Goal: Find specific page/section: Find specific page/section

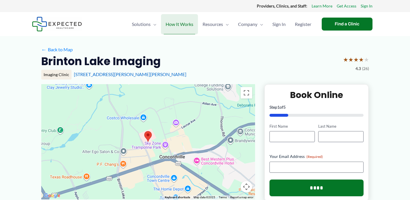
click at [189, 26] on span "How It Works" at bounding box center [180, 24] width 28 height 20
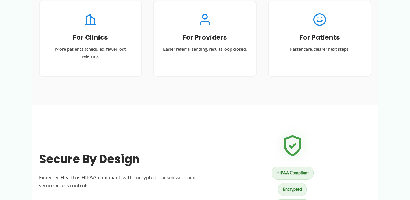
scroll to position [665, 0]
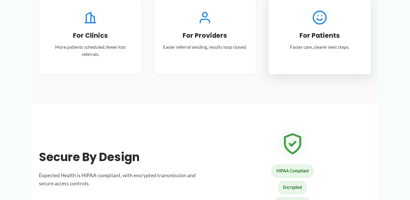
click at [320, 17] on icon at bounding box center [319, 17] width 16 height 16
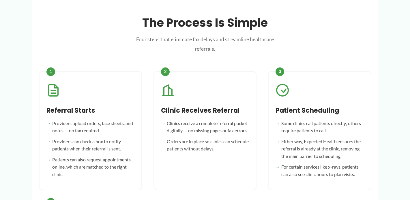
scroll to position [244, 0]
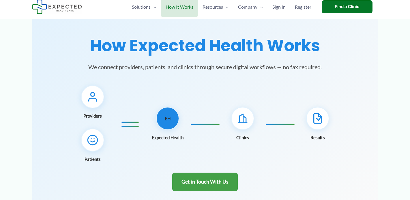
scroll to position [6, 0]
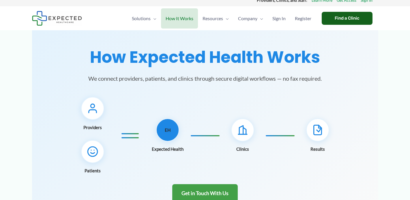
click at [346, 19] on div "Find a Clinic" at bounding box center [347, 18] width 51 height 13
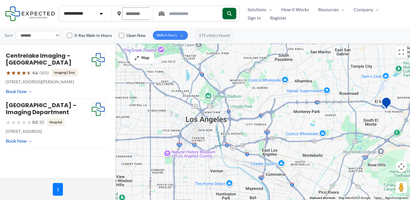
click at [147, 17] on input "text" at bounding box center [136, 14] width 28 height 12
type input "*****"
click at [231, 12] on icon "submit" at bounding box center [229, 13] width 5 height 5
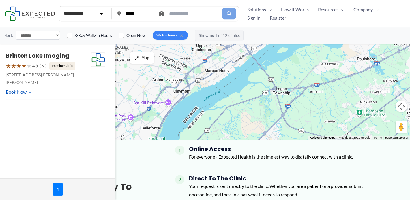
scroll to position [52, 0]
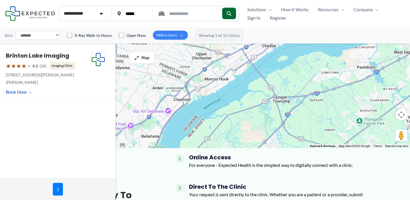
click at [97, 36] on label "X-Ray Walk-in Hours" at bounding box center [93, 36] width 38 height 6
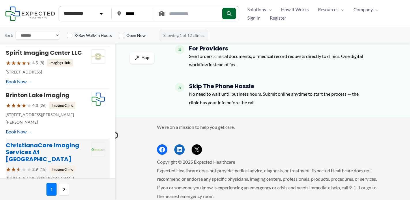
scroll to position [159, 0]
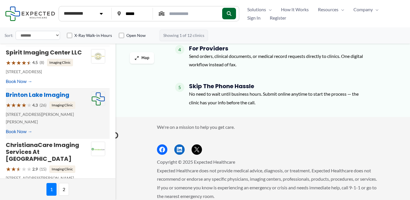
click at [39, 99] on link "Brinton Lake Imaging" at bounding box center [37, 95] width 63 height 8
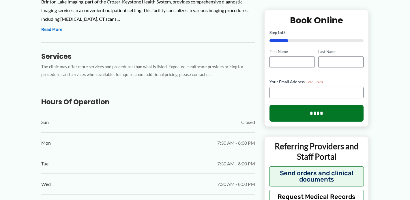
scroll to position [233, 0]
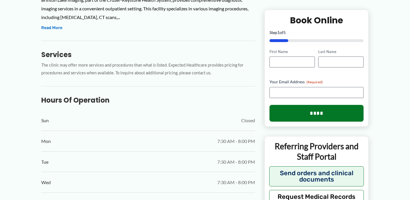
click at [243, 143] on span "7:30 AM - 8:00 PM" at bounding box center [236, 141] width 38 height 9
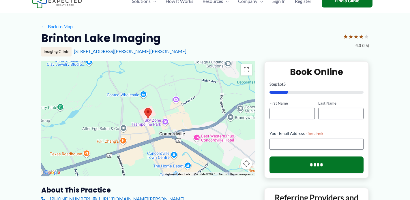
scroll to position [12, 0]
